Goal: Information Seeking & Learning: Learn about a topic

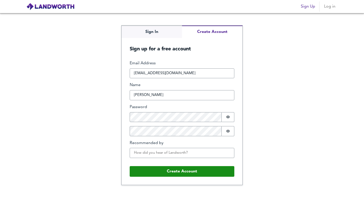
type input "victor"
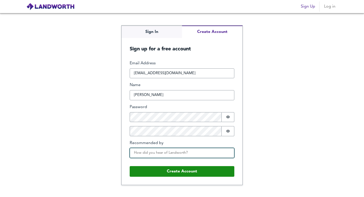
click at [153, 153] on input "Recommended by" at bounding box center [182, 153] width 105 height 10
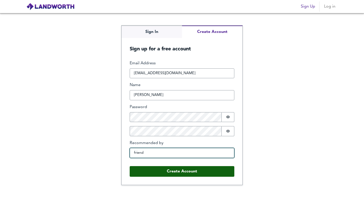
type input "friend"
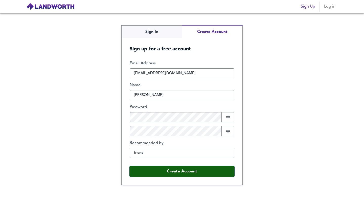
click at [187, 172] on button "Create Account" at bounding box center [182, 171] width 105 height 11
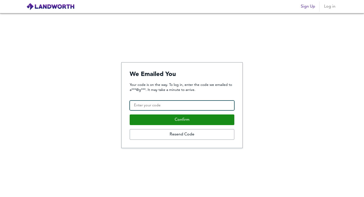
click at [167, 104] on input "Confirmation Code" at bounding box center [182, 105] width 105 height 10
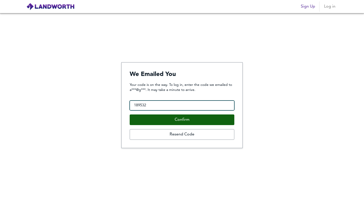
type input "189532"
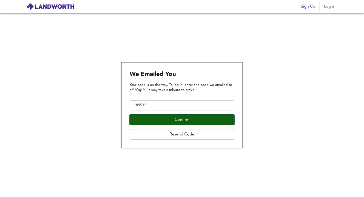
click at [184, 120] on button "Confirm" at bounding box center [182, 119] width 105 height 11
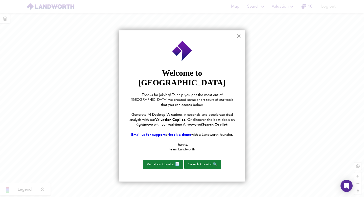
click at [238, 35] on button "×" at bounding box center [238, 36] width 5 height 8
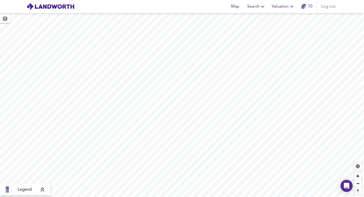
click at [259, 6] on span "Search" at bounding box center [256, 6] width 18 height 7
click at [253, 18] on li "New Search" at bounding box center [257, 18] width 50 height 9
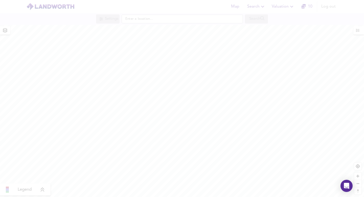
click at [149, 20] on div at bounding box center [182, 98] width 364 height 197
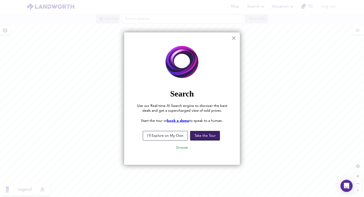
click at [200, 136] on button "Take the Tour" at bounding box center [205, 136] width 30 height 10
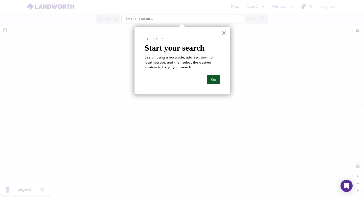
click at [212, 79] on button "Go" at bounding box center [213, 79] width 13 height 9
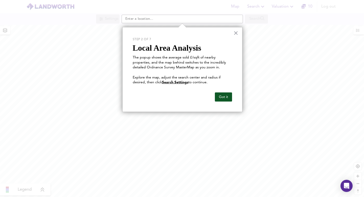
click at [222, 97] on button "Got it" at bounding box center [223, 96] width 17 height 9
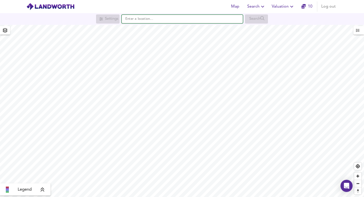
click at [143, 17] on input "text" at bounding box center [182, 19] width 121 height 9
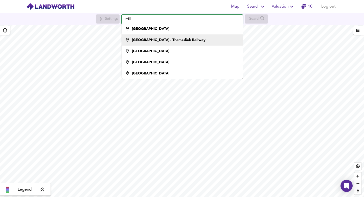
type input "mill"
click at [160, 38] on div "Mill Hill Broadway Train Station - Thameslink Railway" at bounding box center [169, 39] width 74 height 5
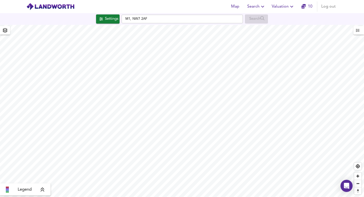
checkbox input "false"
checkbox input "true"
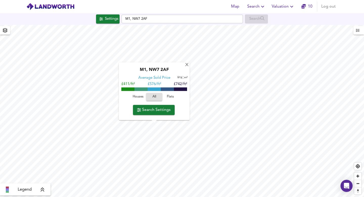
click at [161, 110] on span "Search Settings" at bounding box center [154, 109] width 34 height 7
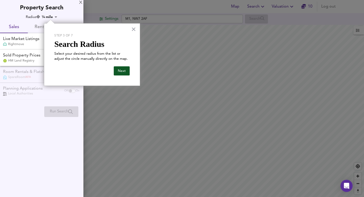
click at [126, 70] on button "Next" at bounding box center [122, 70] width 16 height 9
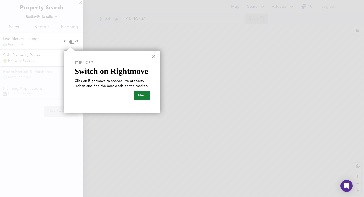
click at [154, 56] on button "×" at bounding box center [154, 56] width 5 height 8
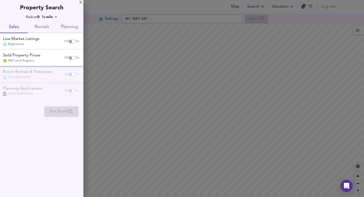
click at [152, 17] on div at bounding box center [182, 98] width 364 height 197
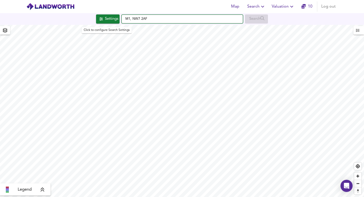
drag, startPoint x: 156, startPoint y: 18, endPoint x: 110, endPoint y: 16, distance: 46.1
click at [110, 16] on div "Settings M1, NW7 2AF Search" at bounding box center [182, 18] width 364 height 9
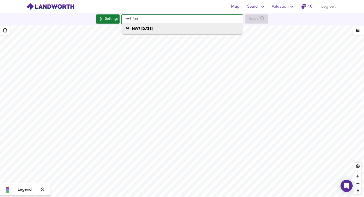
type input "nw7 4ad"
click at [155, 28] on div "NW7 4AD" at bounding box center [181, 28] width 116 height 5
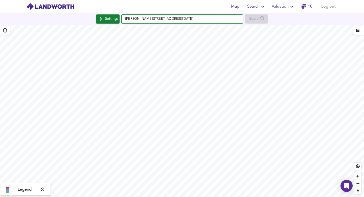
click at [190, 16] on input "Byron Road, NW7 4AD" at bounding box center [182, 19] width 121 height 9
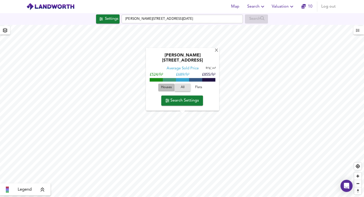
click at [167, 87] on span "Houses" at bounding box center [167, 88] width 14 height 6
click at [183, 88] on span "All" at bounding box center [183, 88] width 14 height 6
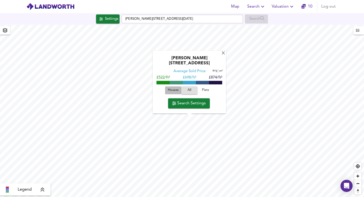
click at [176, 90] on span "Houses" at bounding box center [173, 91] width 14 height 6
click at [184, 103] on span "Search Settings" at bounding box center [189, 103] width 34 height 7
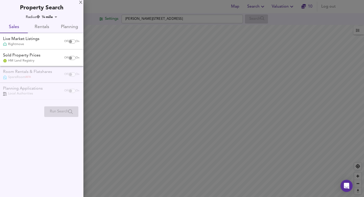
click at [70, 59] on input "checkbox" at bounding box center [70, 58] width 12 height 4
checkbox input "true"
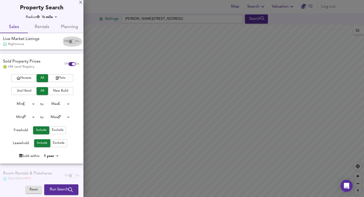
click at [69, 42] on input "checkbox" at bounding box center [70, 41] width 12 height 4
checkbox input "true"
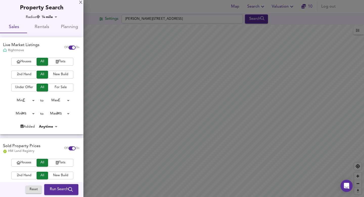
click at [55, 189] on span "Run Search" at bounding box center [61, 189] width 23 height 7
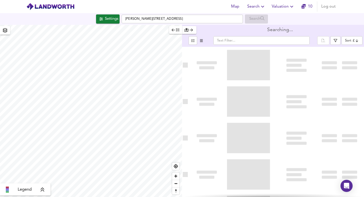
type input "bestdeal"
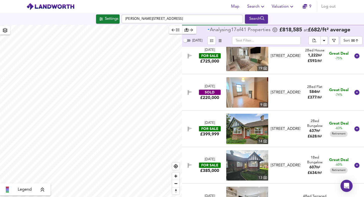
scroll to position [122, 0]
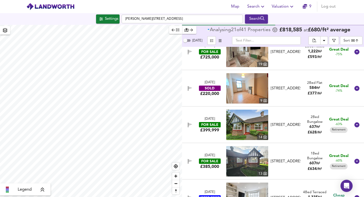
click at [256, 125] on img at bounding box center [247, 125] width 42 height 30
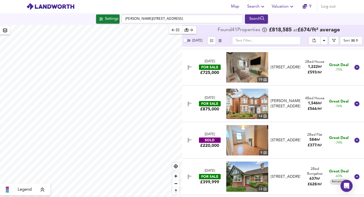
scroll to position [186, 0]
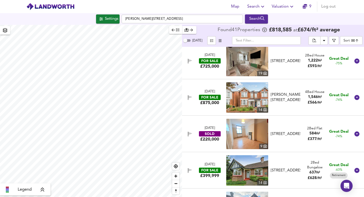
click at [292, 137] on div "561a Watford Way, NW7 4RT" at bounding box center [286, 133] width 30 height 5
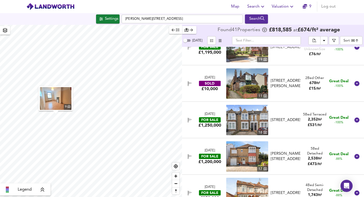
scroll to position [0, 0]
